Goal: Find specific page/section: Find specific page/section

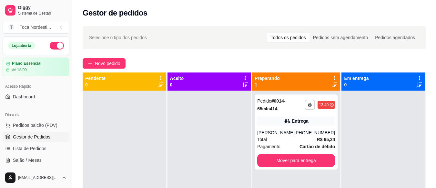
scroll to position [39, 0]
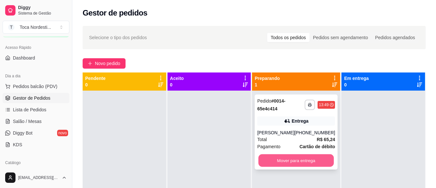
click at [309, 158] on button "Mover para entrega" at bounding box center [297, 160] width 76 height 13
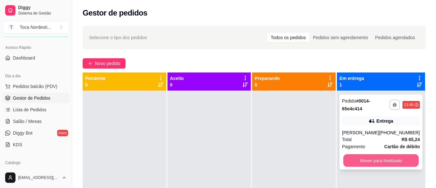
click at [372, 158] on button "Mover para finalizado" at bounding box center [381, 160] width 76 height 13
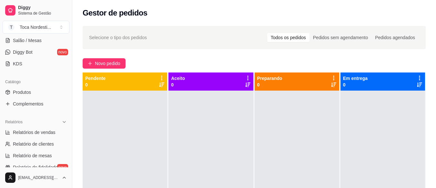
scroll to position [129, 0]
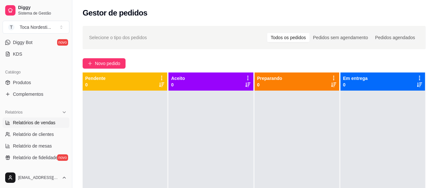
click at [46, 124] on span "Relatórios de vendas" at bounding box center [34, 122] width 43 height 6
select select "ALL"
select select "0"
